Goal: Find specific page/section: Find specific page/section

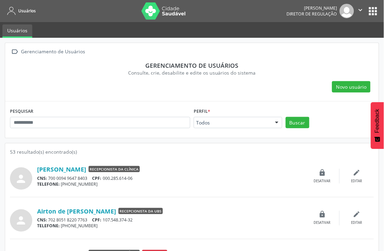
click at [374, 12] on button "apps" at bounding box center [374, 11] width 12 height 12
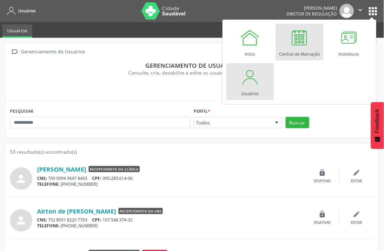
click at [303, 48] on div "Central de Marcação" at bounding box center [300, 52] width 41 height 9
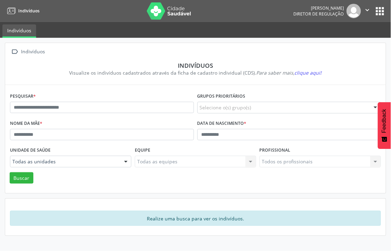
click at [386, 13] on button "apps" at bounding box center [380, 11] width 12 height 12
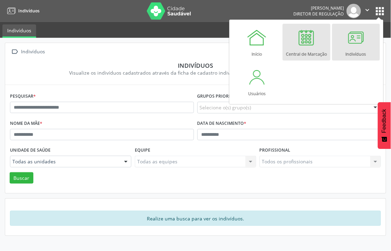
click at [314, 48] on div "Central de Marcação" at bounding box center [306, 52] width 41 height 9
